Goal: Task Accomplishment & Management: Use online tool/utility

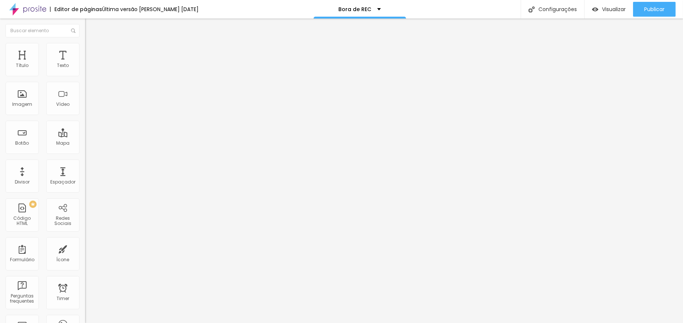
click at [85, 64] on span "Trocar imagem" at bounding box center [105, 60] width 40 height 6
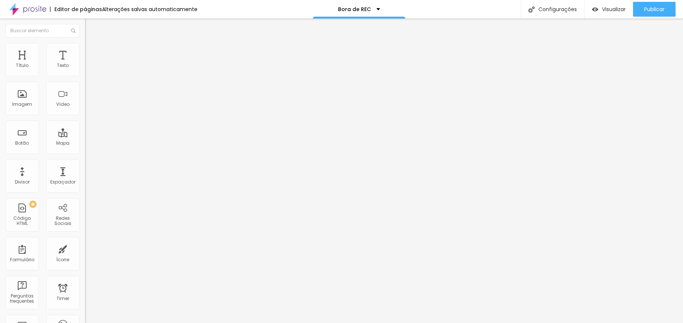
drag, startPoint x: 78, startPoint y: 82, endPoint x: 85, endPoint y: 81, distance: 6.7
